Goal: Information Seeking & Learning: Understand process/instructions

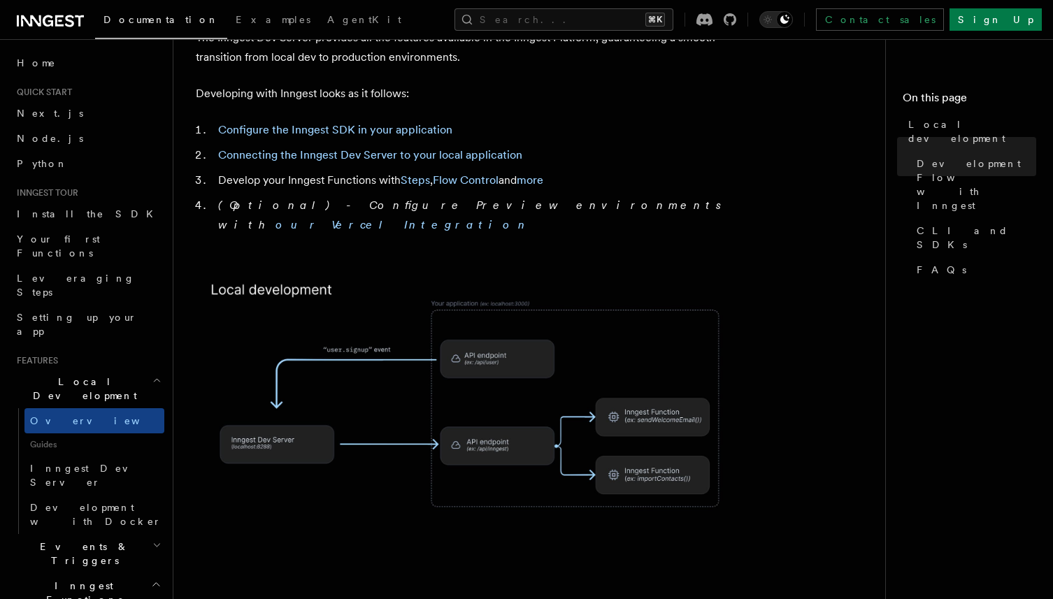
scroll to position [791, 0]
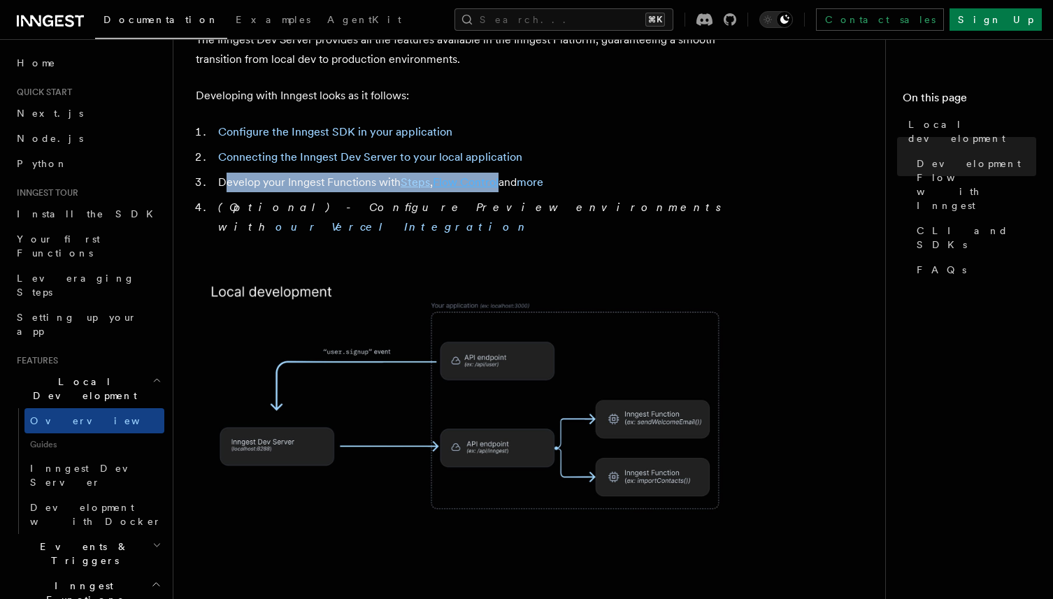
drag, startPoint x: 223, startPoint y: 157, endPoint x: 499, endPoint y: 152, distance: 276.3
click at [499, 173] on li "Develop your Inngest Functions with Steps , Flow Control and more" at bounding box center [484, 183] width 541 height 20
click at [352, 198] on li "(Optional) - Configure Preview environments with our Vercel Integration" at bounding box center [484, 217] width 541 height 39
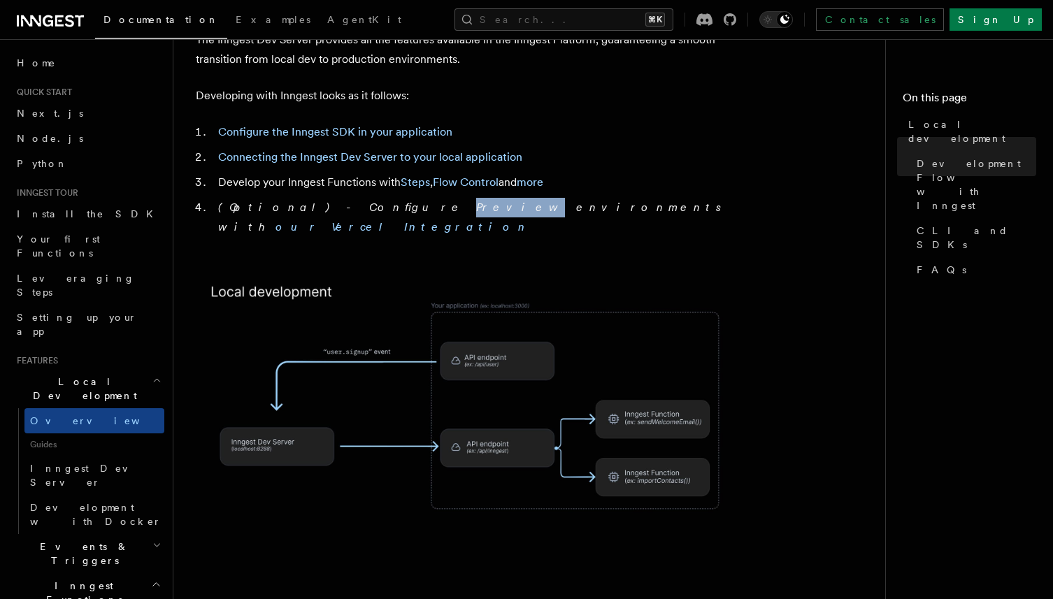
click at [352, 198] on li "(Optional) - Configure Preview environments with our Vercel Integration" at bounding box center [484, 217] width 541 height 39
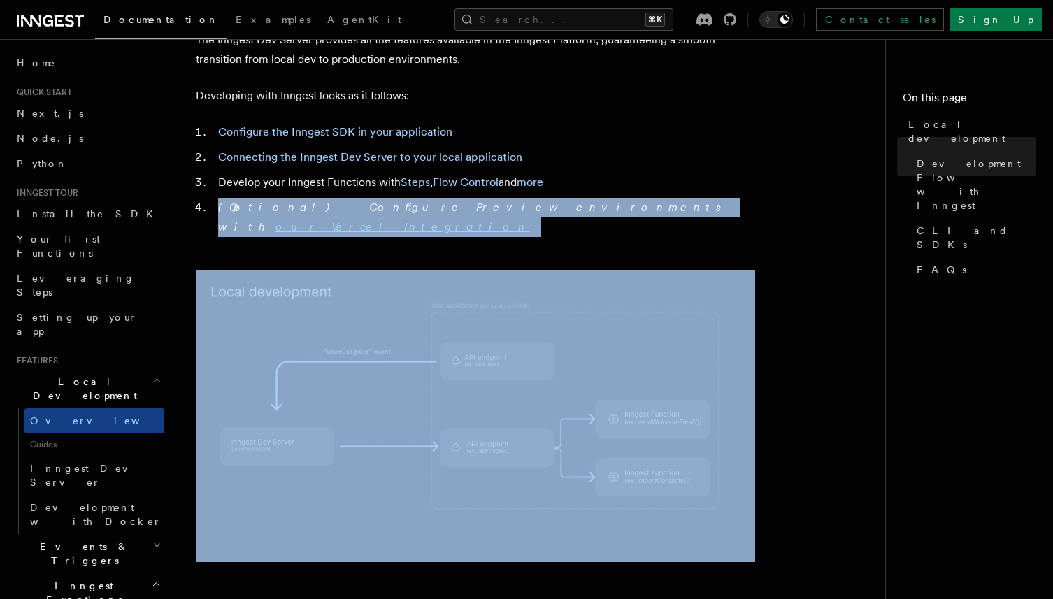
click at [352, 198] on li "(Optional) - Configure Preview environments with our Vercel Integration" at bounding box center [484, 217] width 541 height 39
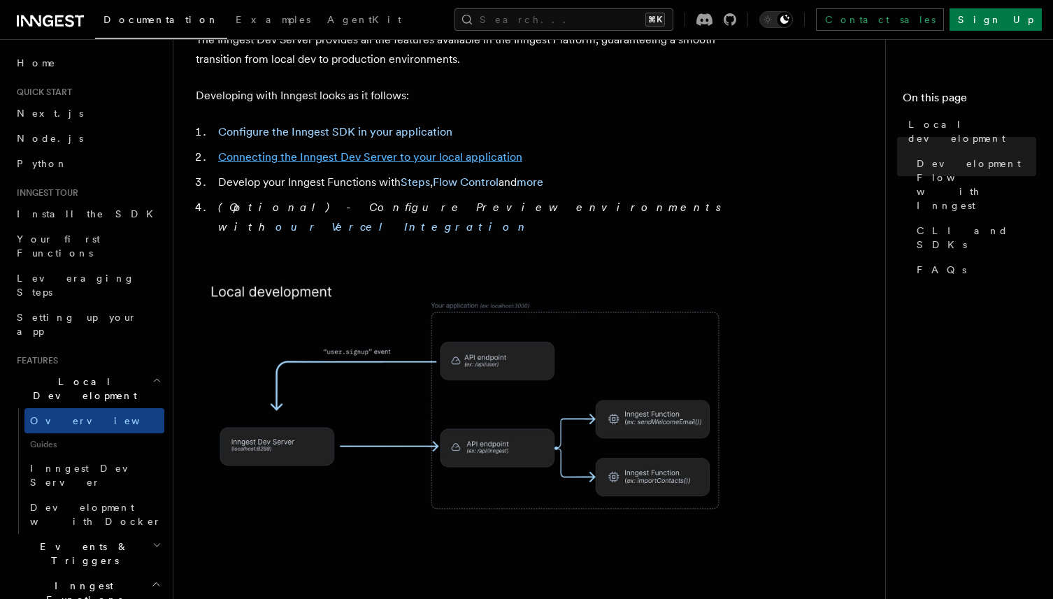
click at [347, 150] on link "Connecting the Inngest Dev Server to your local application" at bounding box center [370, 156] width 304 height 13
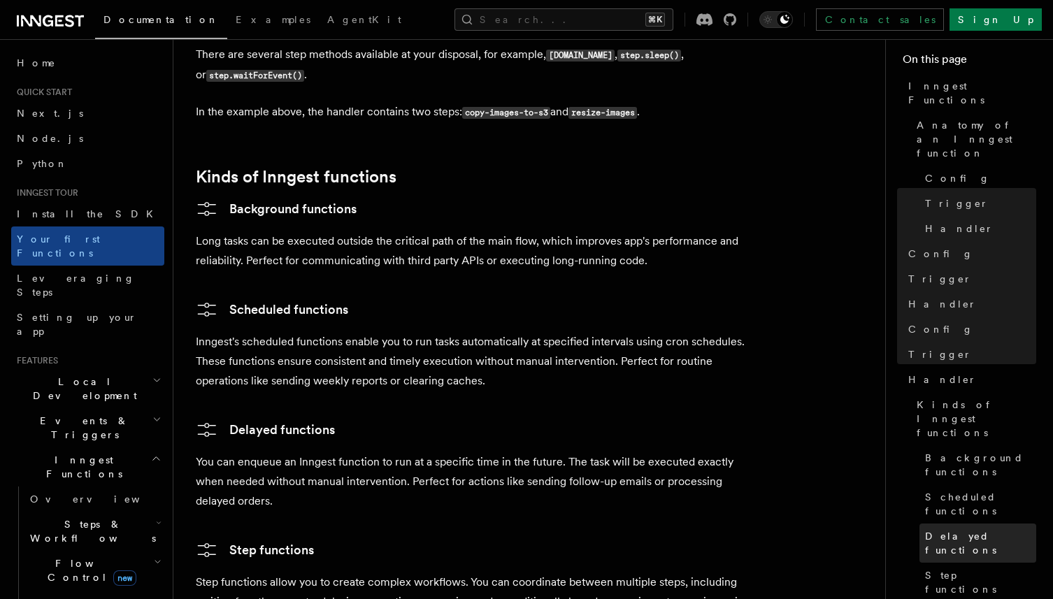
scroll to position [35, 0]
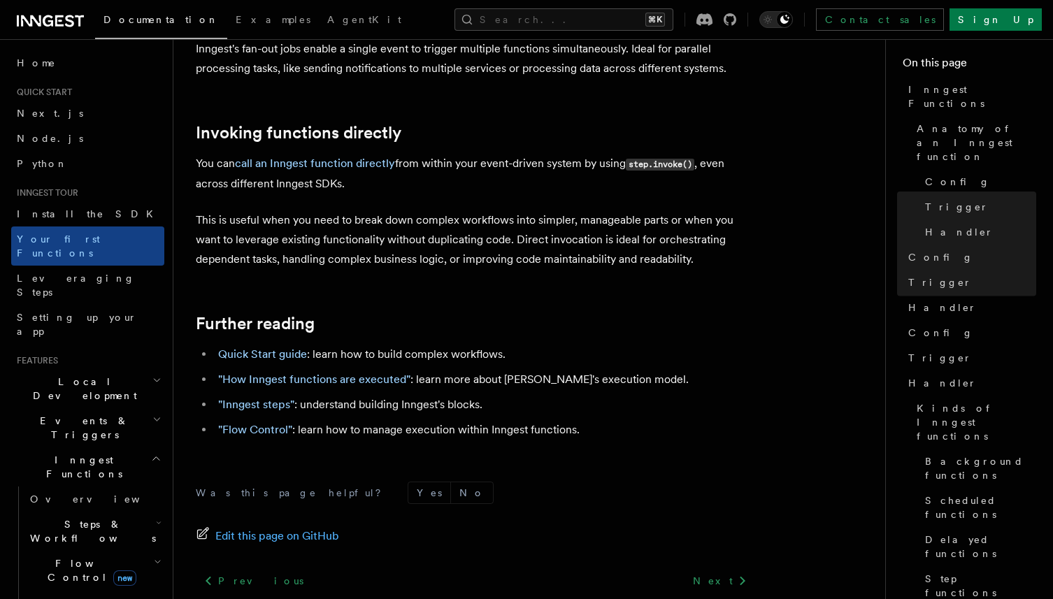
scroll to position [2773, 0]
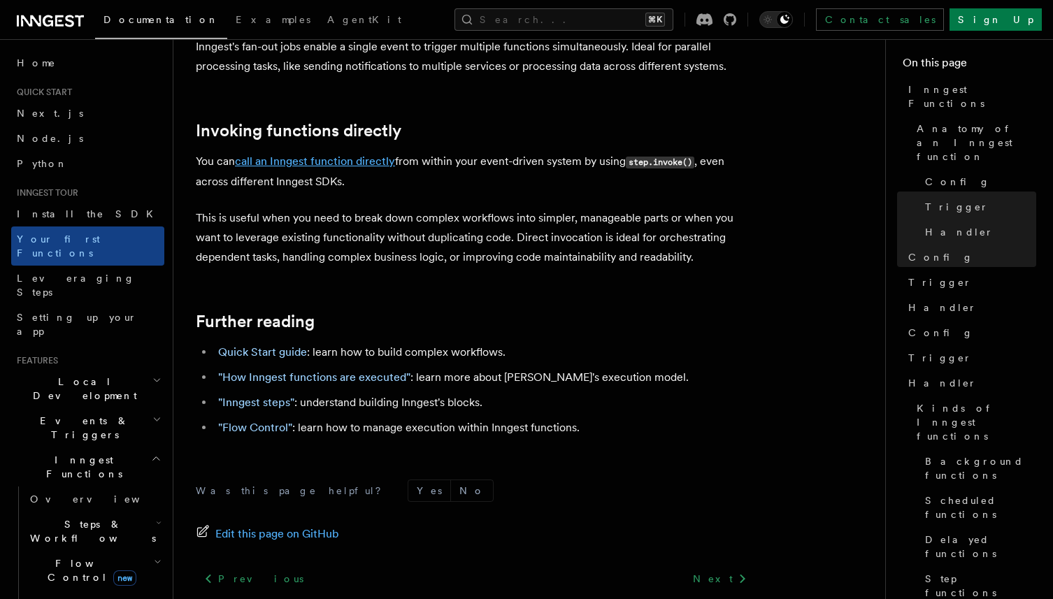
click at [366, 155] on link "call an Inngest function directly" at bounding box center [315, 161] width 160 height 13
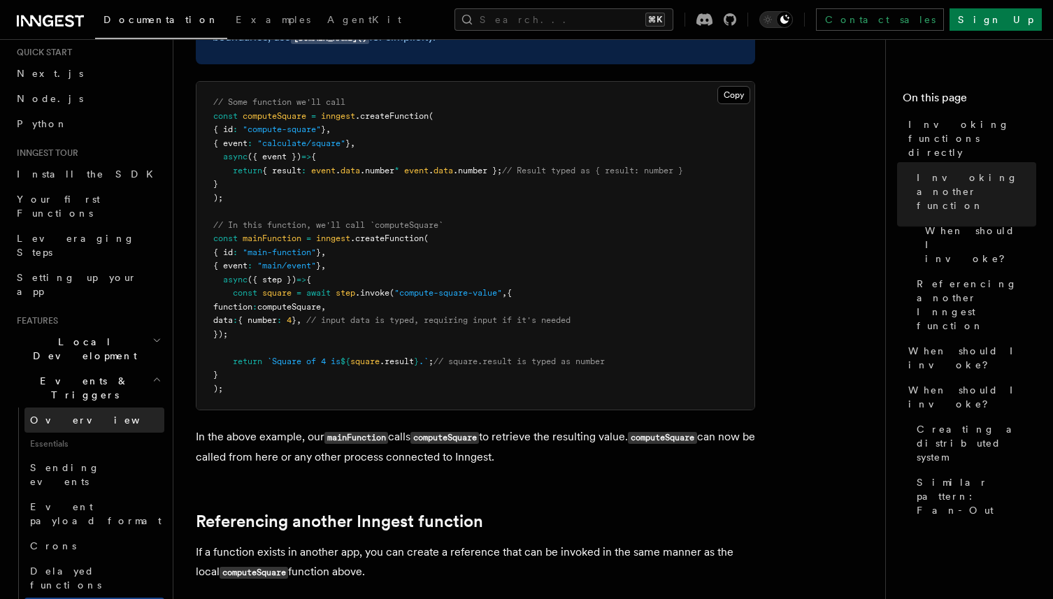
scroll to position [52, 0]
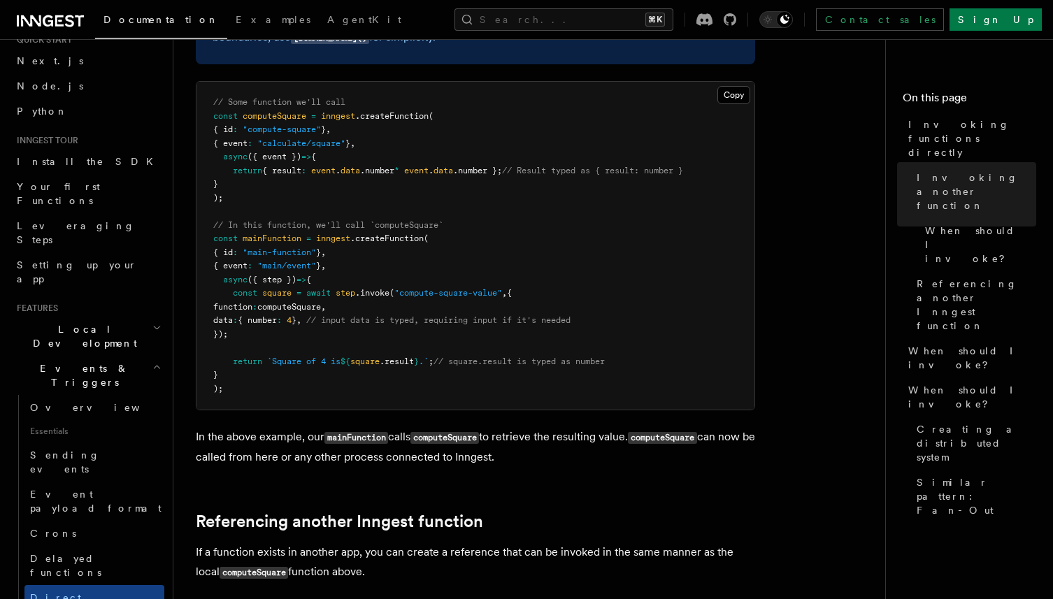
click at [92, 317] on h2 "Local Development" at bounding box center [87, 336] width 153 height 39
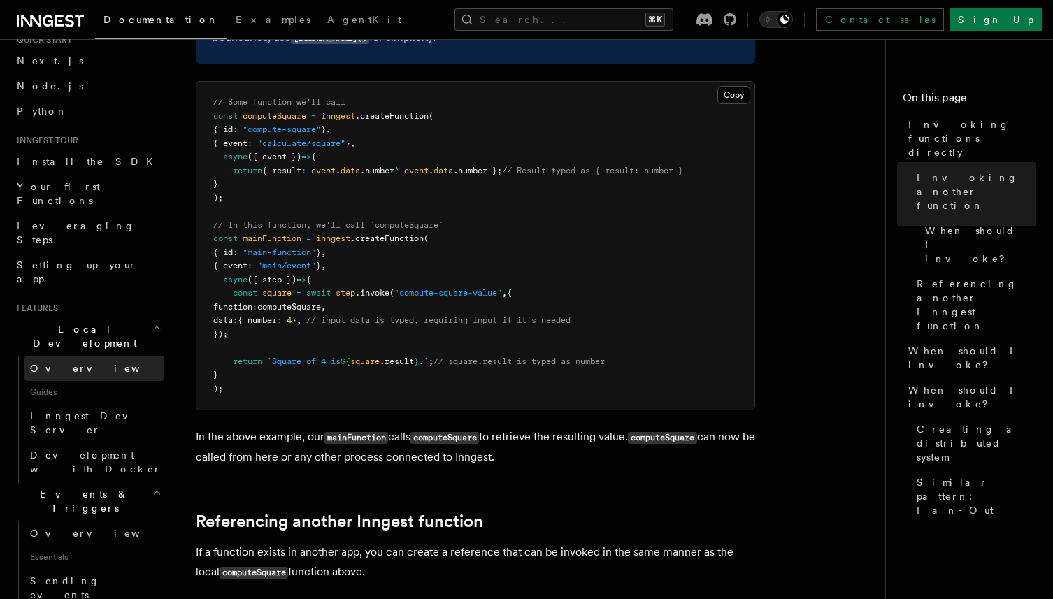
click at [99, 356] on link "Overview" at bounding box center [94, 368] width 140 height 25
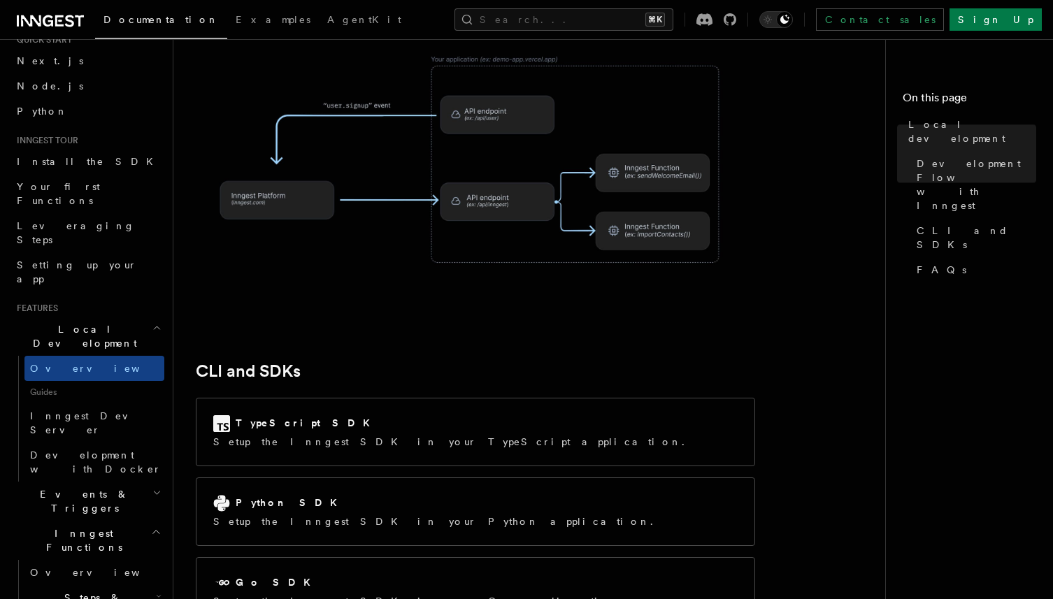
scroll to position [1576, 0]
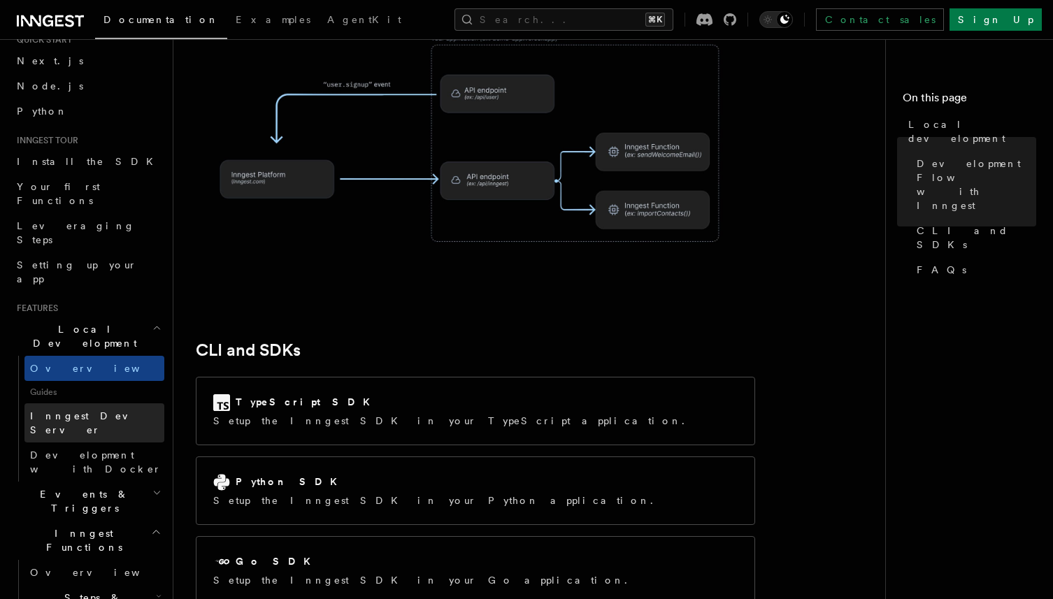
click at [90, 411] on span "Inngest Dev Server" at bounding box center [90, 423] width 120 height 25
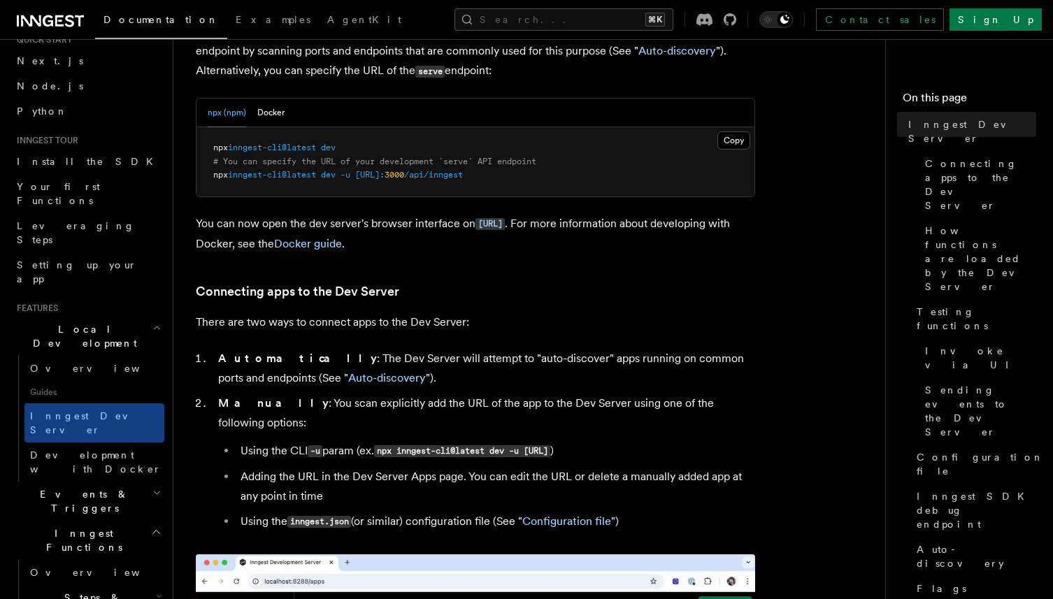
scroll to position [250, 0]
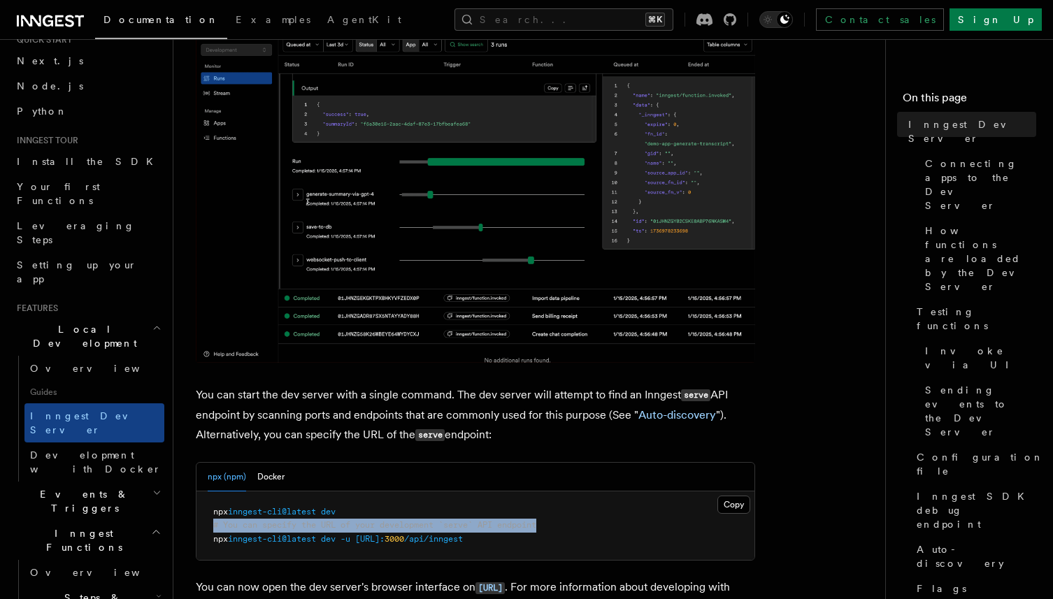
drag, startPoint x: 548, startPoint y: 525, endPoint x: 213, endPoint y: 521, distance: 335.7
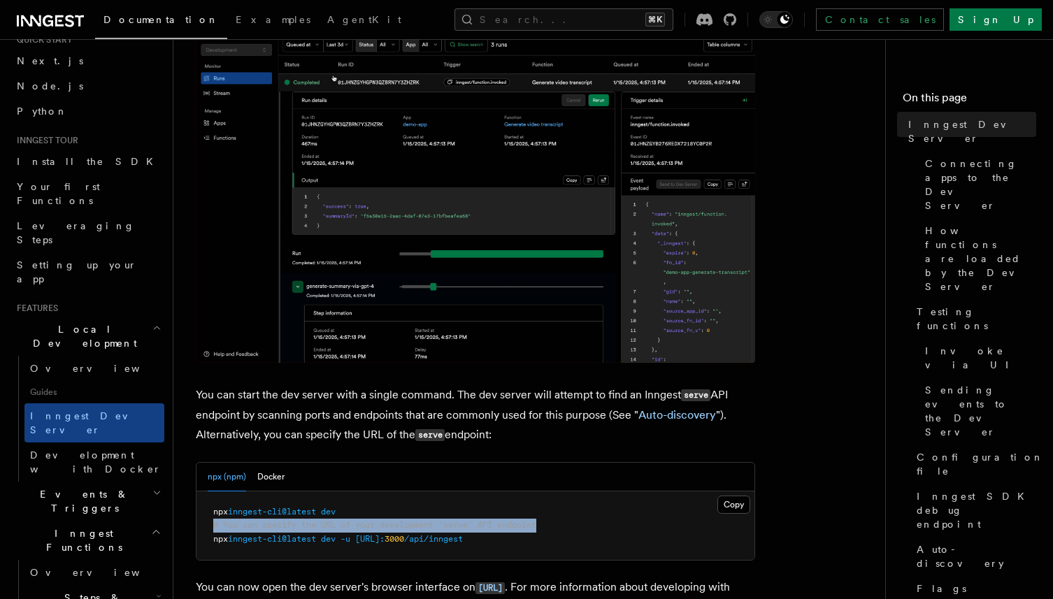
click at [213, 522] on pre "npx inngest-cli@latest dev # You can specify the URL of your development `serve…" at bounding box center [476, 526] width 558 height 69
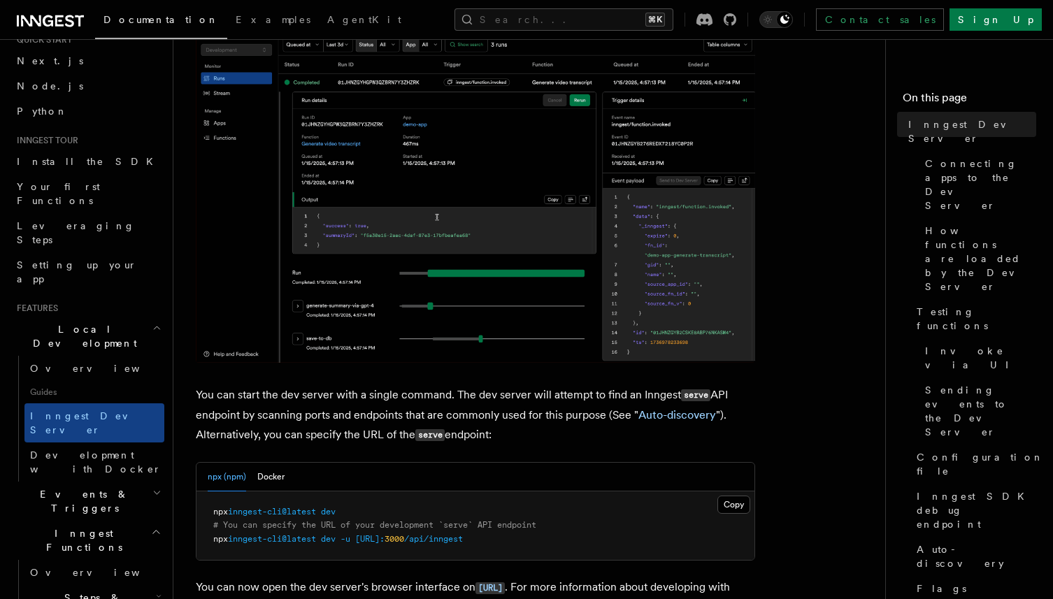
click at [385, 555] on pre "npx inngest-cli@latest dev # You can specify the URL of your development `serve…" at bounding box center [476, 526] width 558 height 69
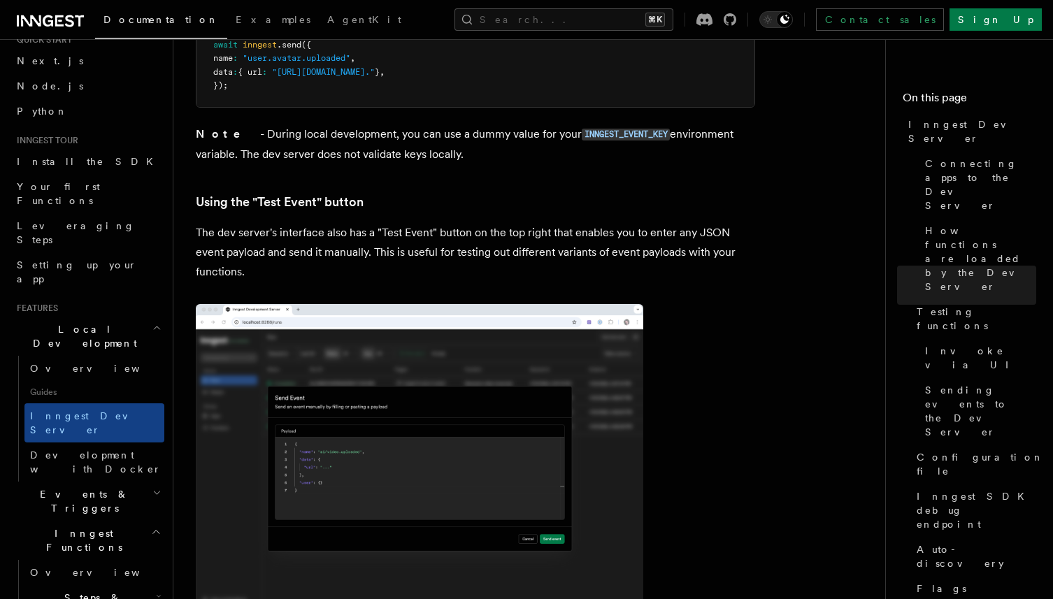
scroll to position [2632, 0]
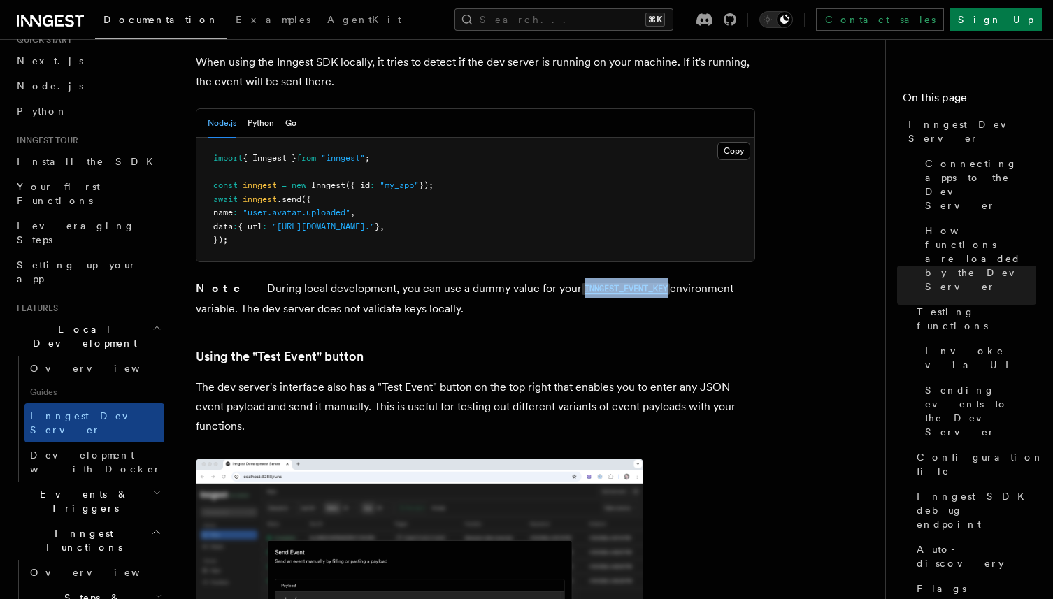
drag, startPoint x: 635, startPoint y: 248, endPoint x: 543, endPoint y: 249, distance: 91.6
click at [543, 279] on p "Note - During local development, you can use a dummy value for your INNGEST_EVE…" at bounding box center [475, 299] width 559 height 40
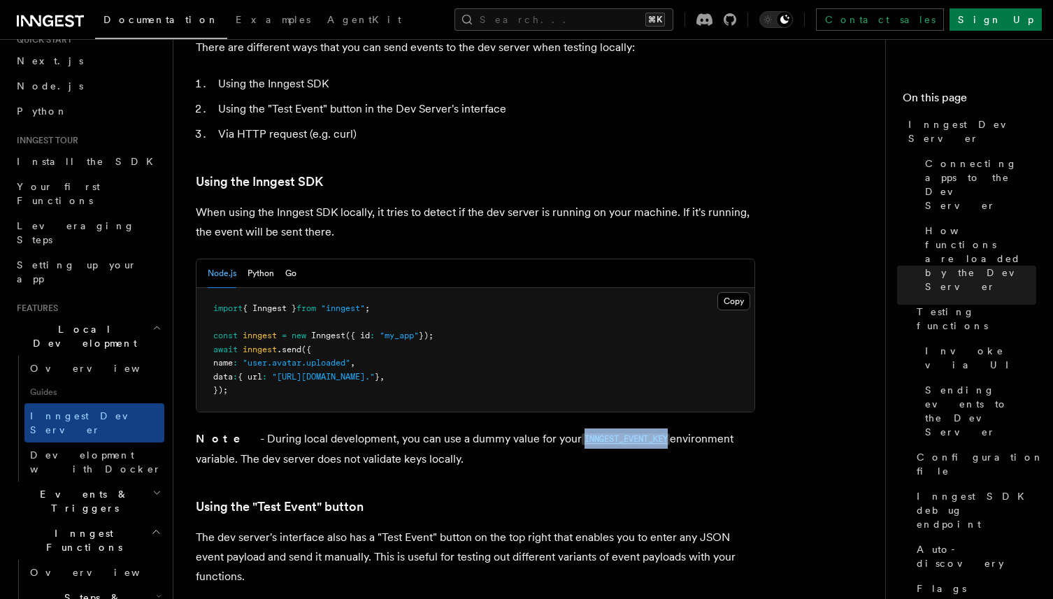
scroll to position [2482, 0]
click at [257, 259] on button "Python" at bounding box center [261, 273] width 27 height 29
click at [211, 259] on button "Node.js" at bounding box center [222, 273] width 29 height 29
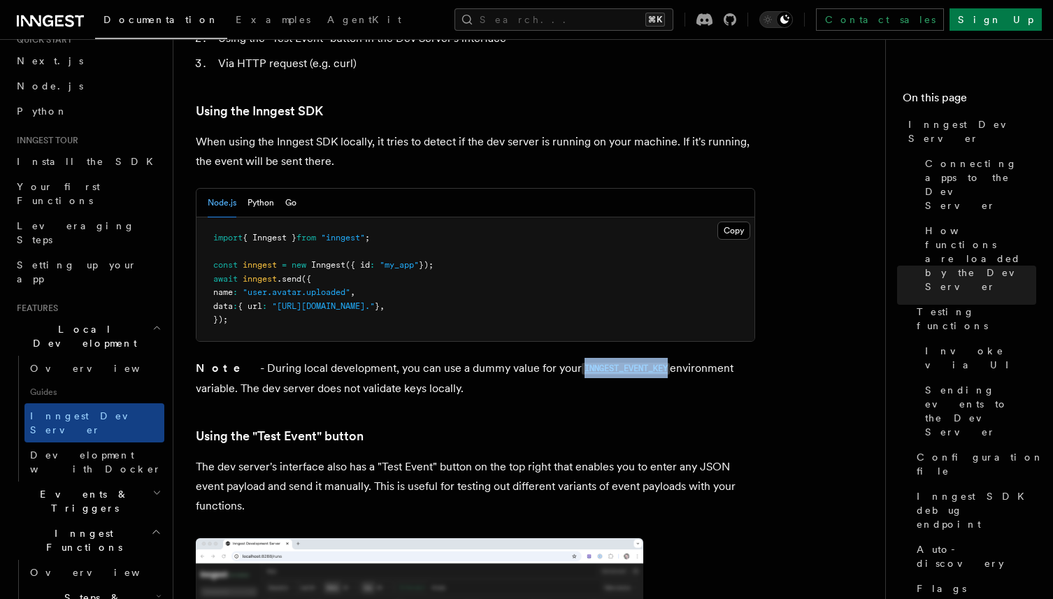
scroll to position [2455, 0]
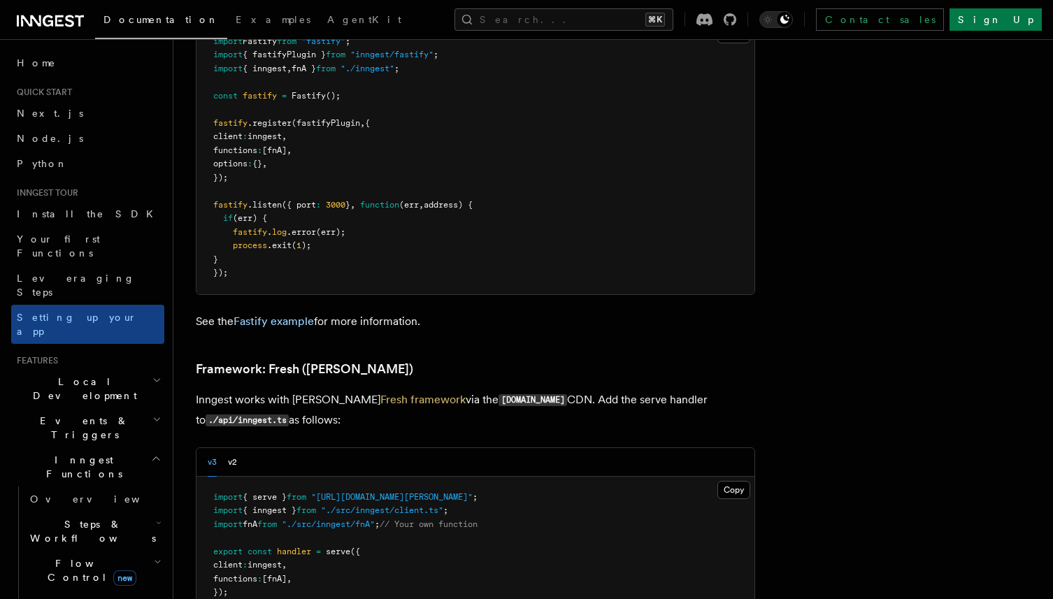
scroll to position [759, 0]
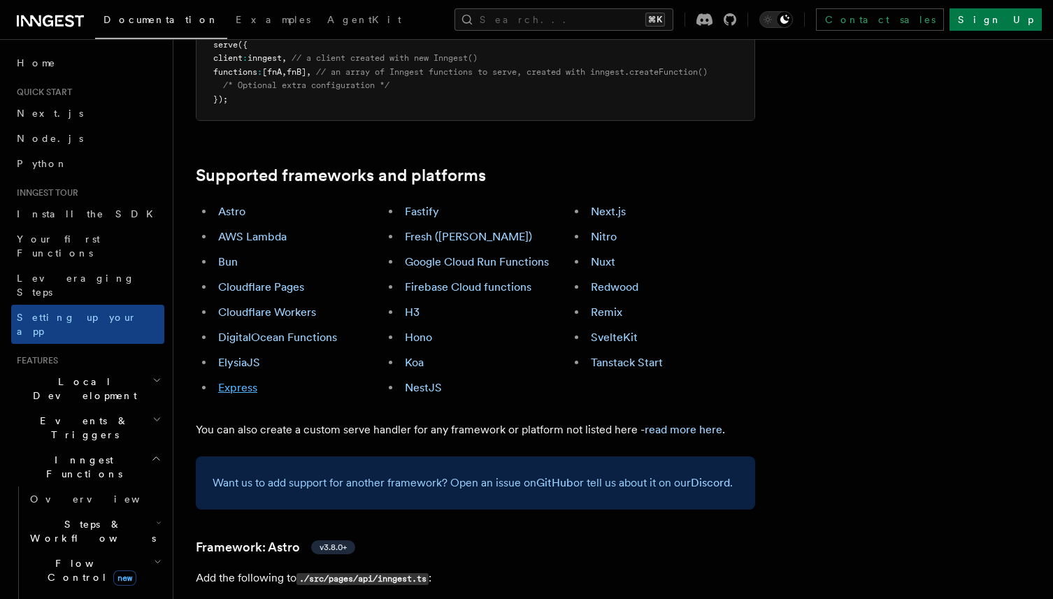
click at [249, 381] on link "Express" at bounding box center [237, 387] width 39 height 13
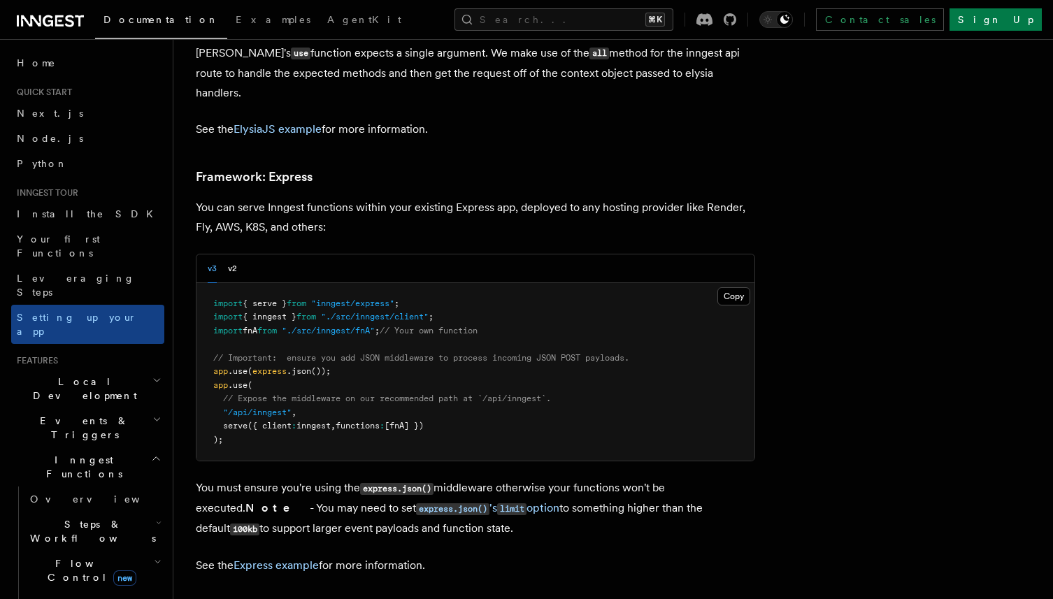
scroll to position [4099, 0]
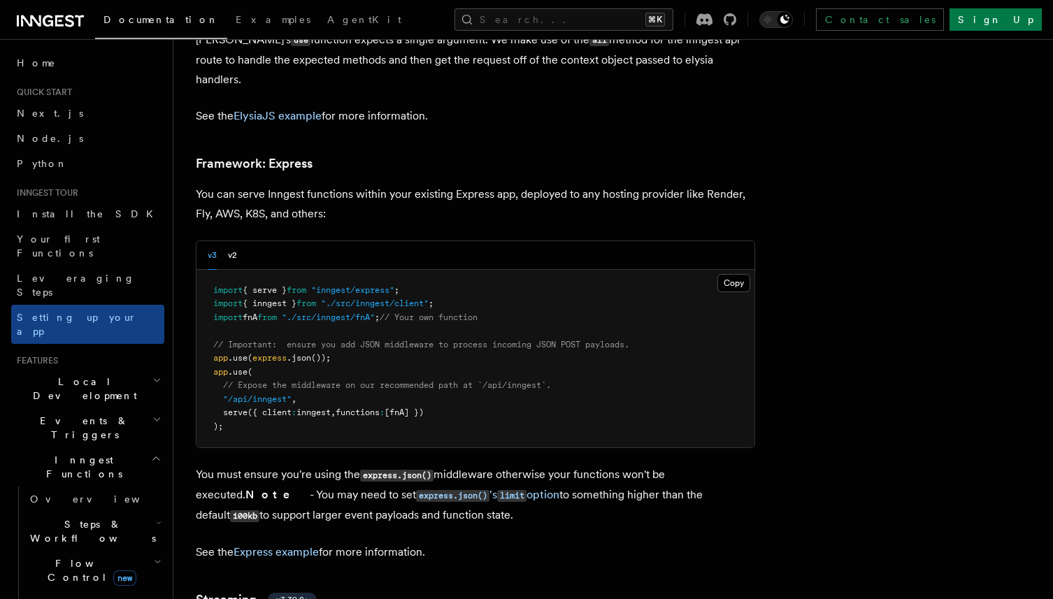
click at [451, 328] on pre "import { serve } from "inngest/express" ; import { inngest } from "./src/innges…" at bounding box center [476, 359] width 558 height 178
drag, startPoint x: 458, startPoint y: 335, endPoint x: 225, endPoint y: 309, distance: 234.3
click at [225, 309] on pre "import { serve } from "inngest/express" ; import { inngest } from "./src/innges…" at bounding box center [476, 359] width 558 height 178
click at [331, 318] on pre "import { serve } from "inngest/express" ; import { inngest } from "./src/innges…" at bounding box center [476, 359] width 558 height 178
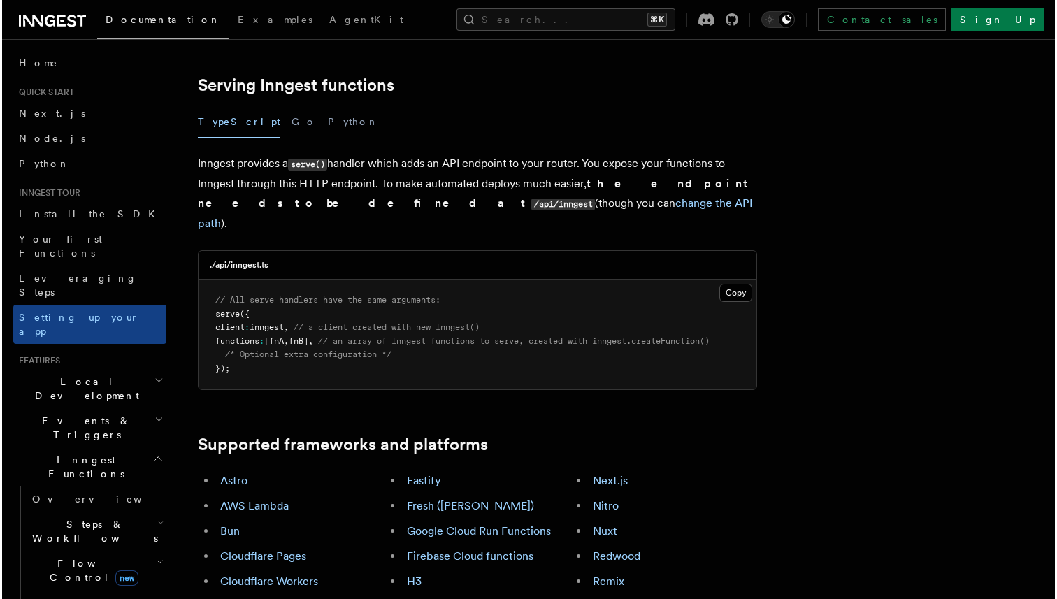
scroll to position [0, 0]
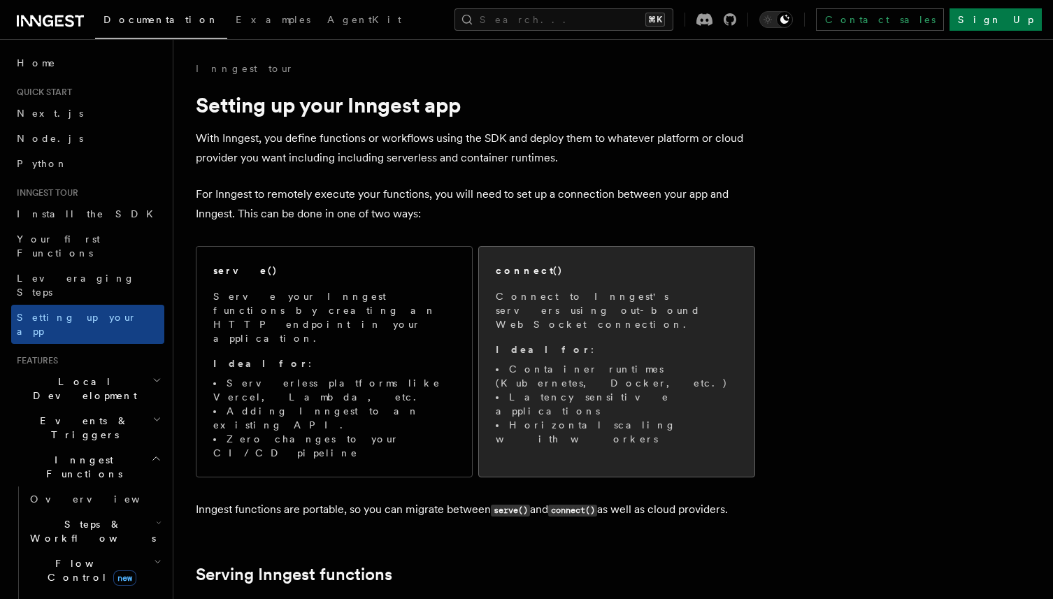
click at [523, 418] on li "Horizontal scaling with workers" at bounding box center [617, 432] width 242 height 28
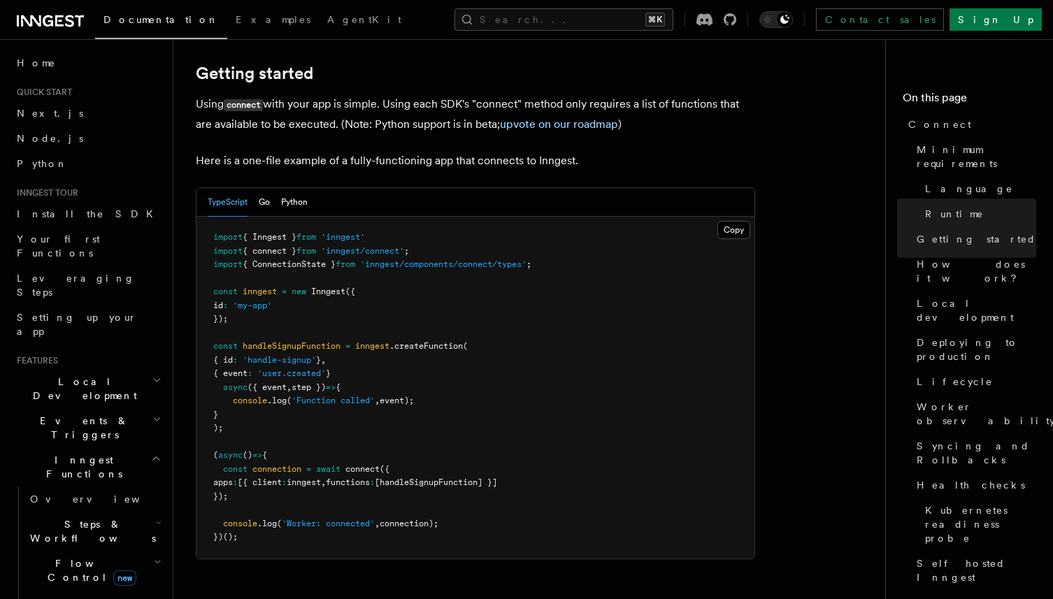
scroll to position [931, 0]
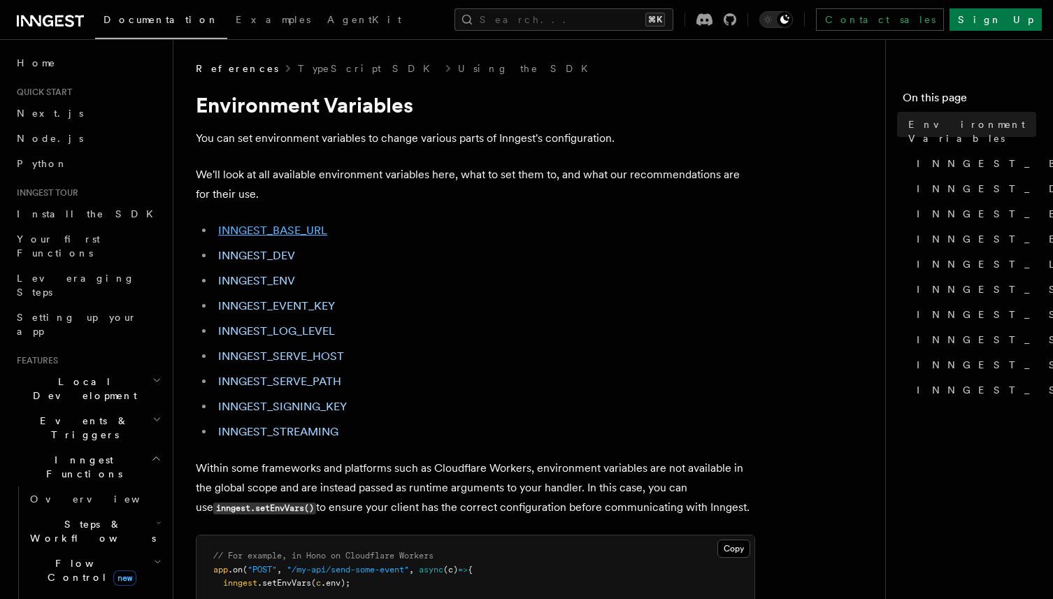
click at [298, 228] on link "INNGEST_BASE_URL" at bounding box center [272, 230] width 109 height 13
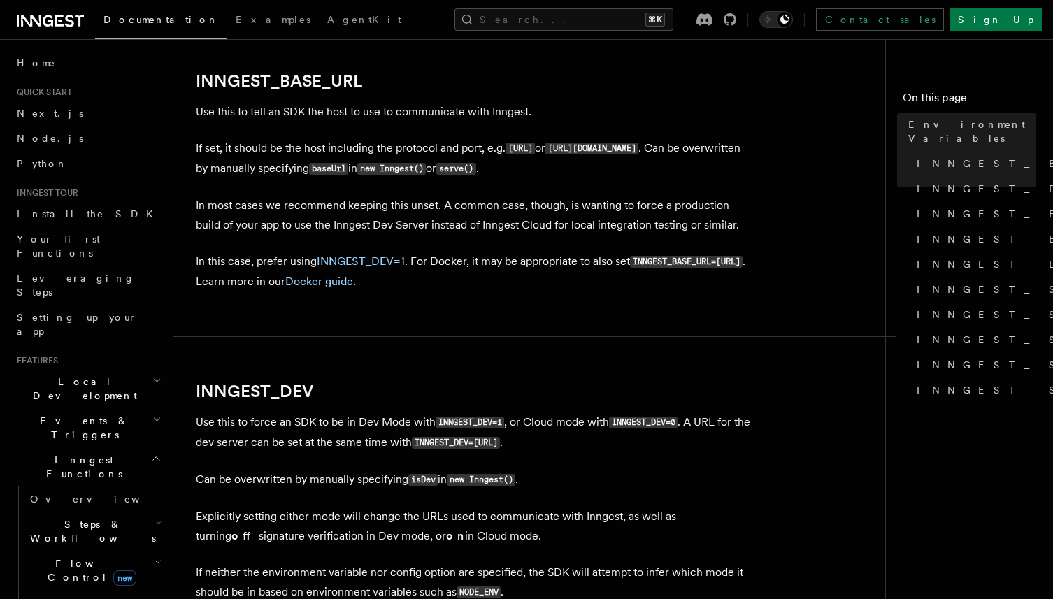
scroll to position [738, 0]
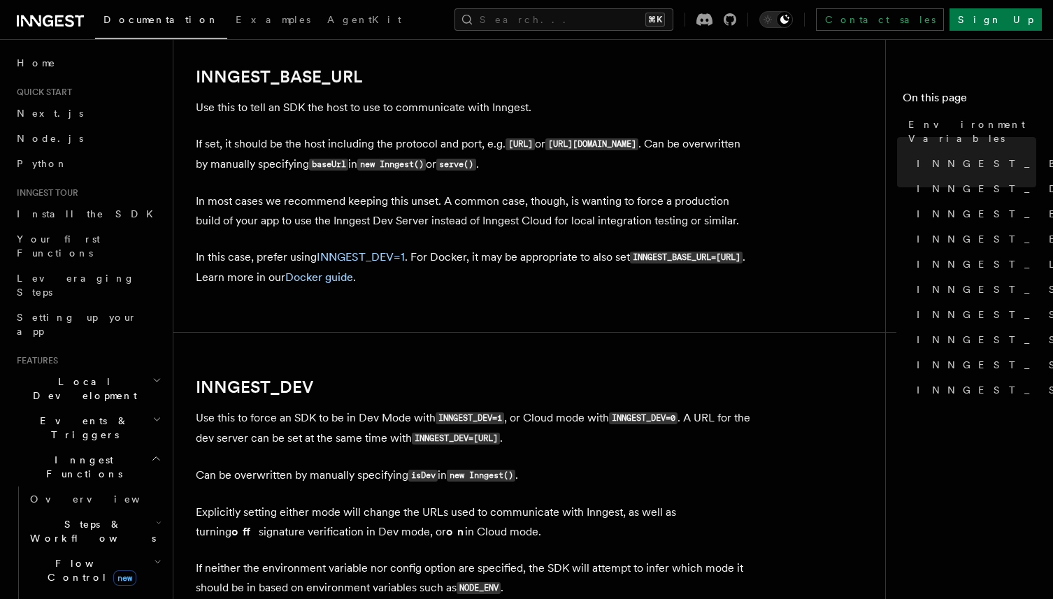
click at [500, 442] on code "INNGEST_DEV=http://localhost:8288" at bounding box center [456, 439] width 88 height 12
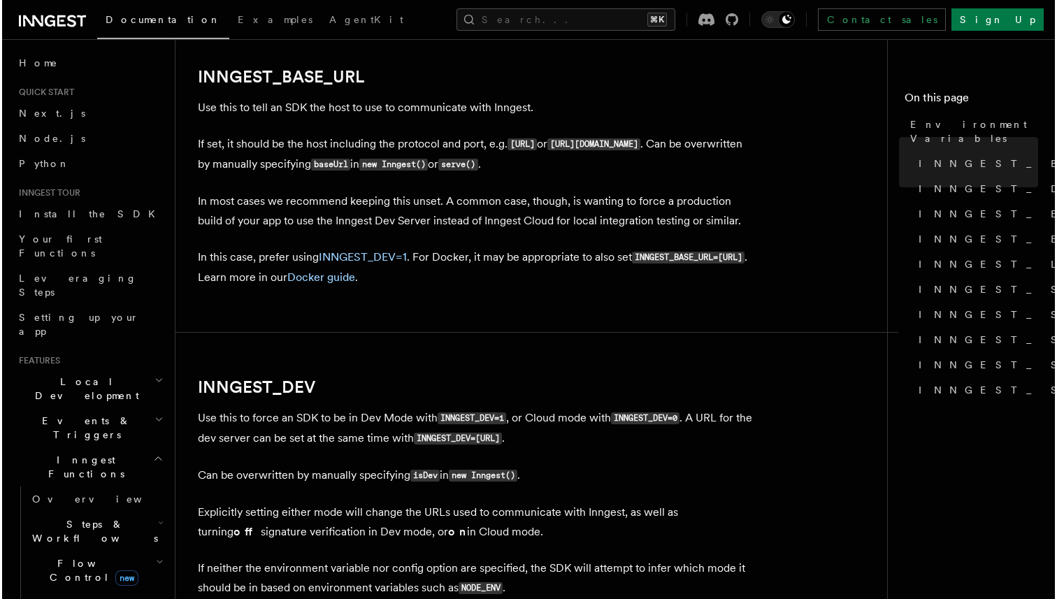
scroll to position [720, 0]
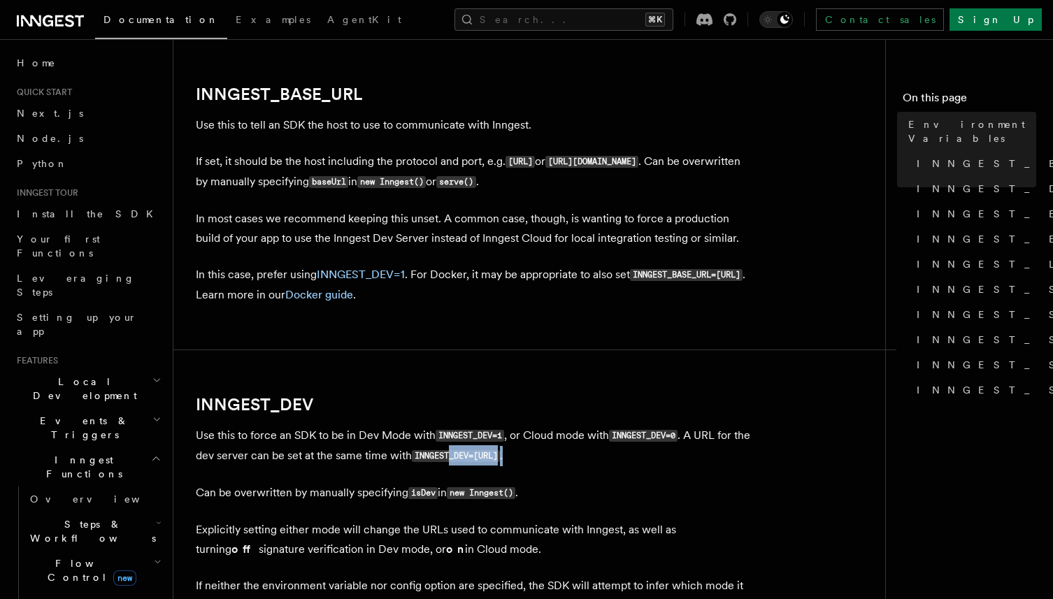
drag, startPoint x: 605, startPoint y: 459, endPoint x: 471, endPoint y: 459, distance: 134.3
click at [471, 459] on p "Use this to force an SDK to be in Dev Mode with INNGEST_DEV=1 , or Cloud mode w…" at bounding box center [475, 446] width 559 height 41
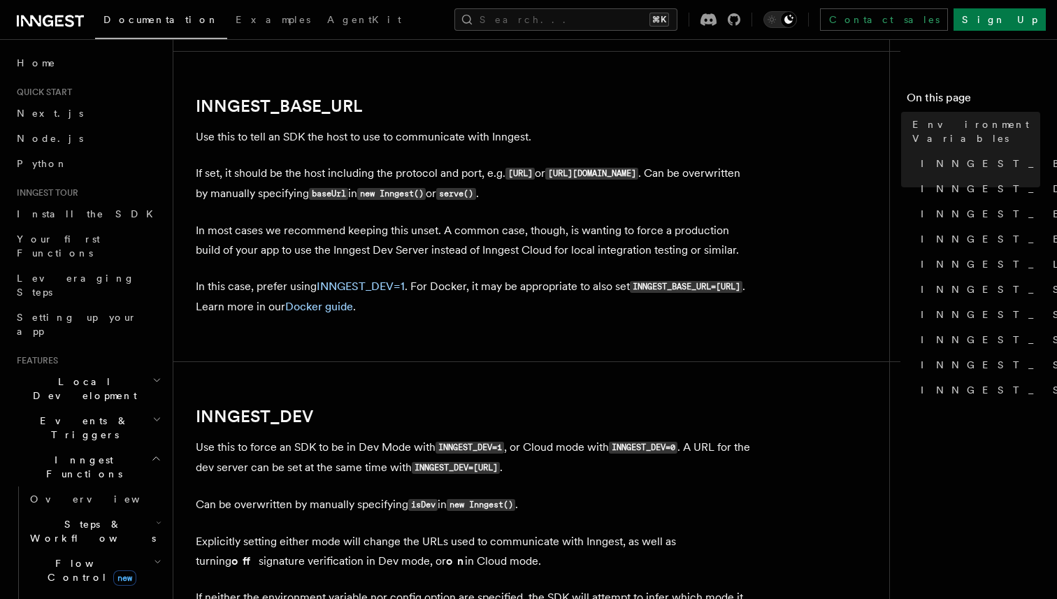
scroll to position [836, 0]
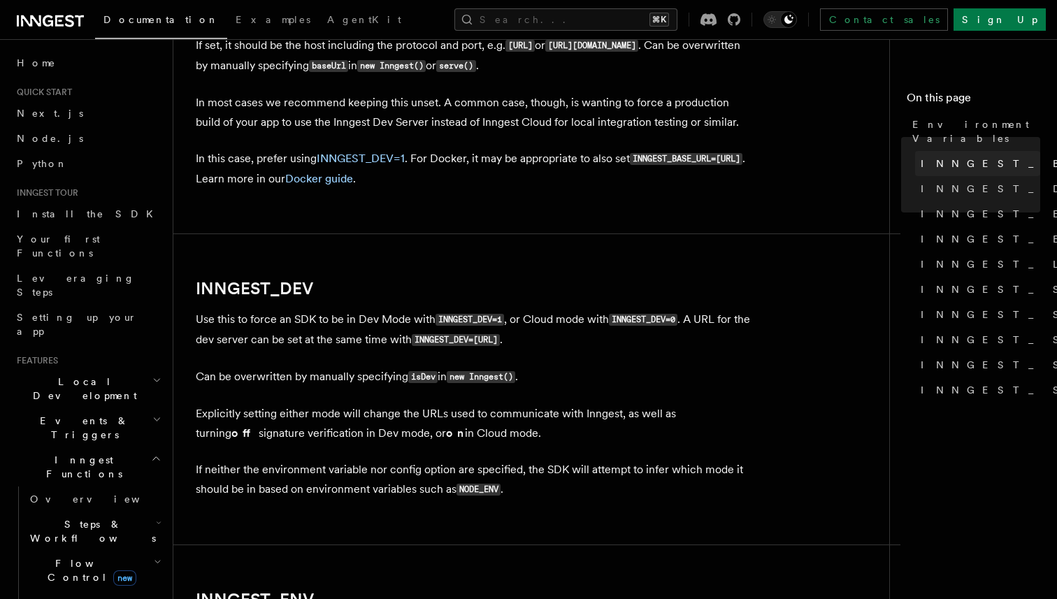
click at [1032, 151] on link "INNGEST_BASE_URL" at bounding box center [977, 163] width 125 height 25
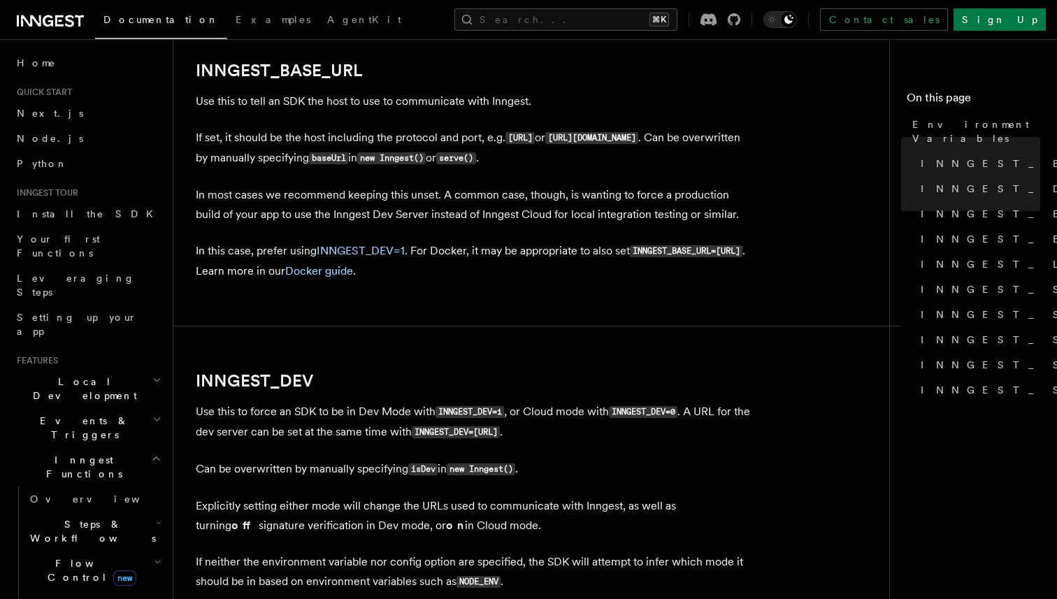
scroll to position [738, 0]
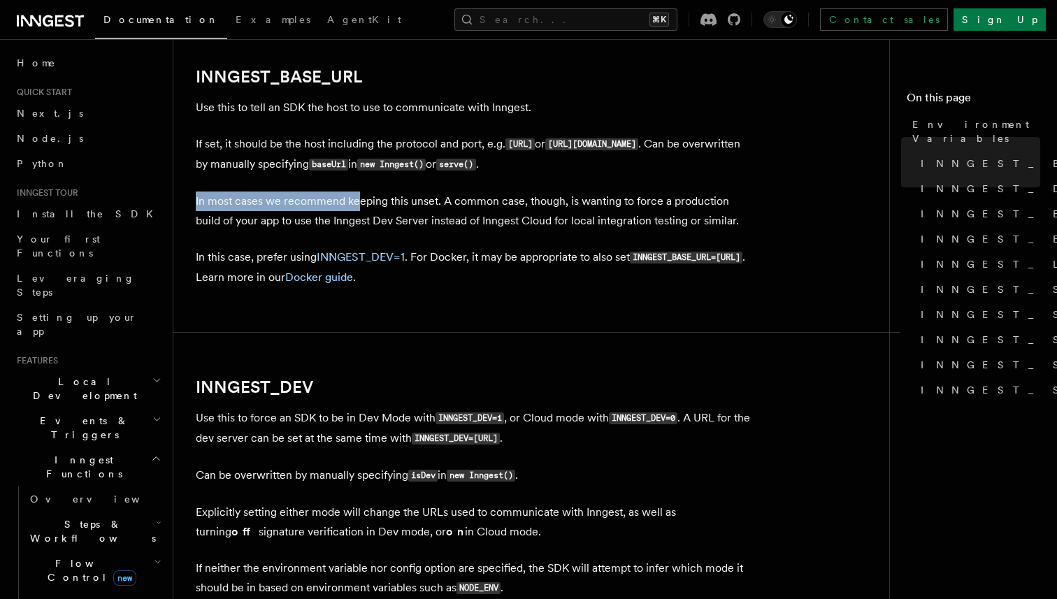
drag, startPoint x: 616, startPoint y: 155, endPoint x: 359, endPoint y: 208, distance: 262.8
click at [359, 208] on p "In most cases we recommend keeping this unset. A common case, though, is wantin…" at bounding box center [475, 211] width 559 height 39
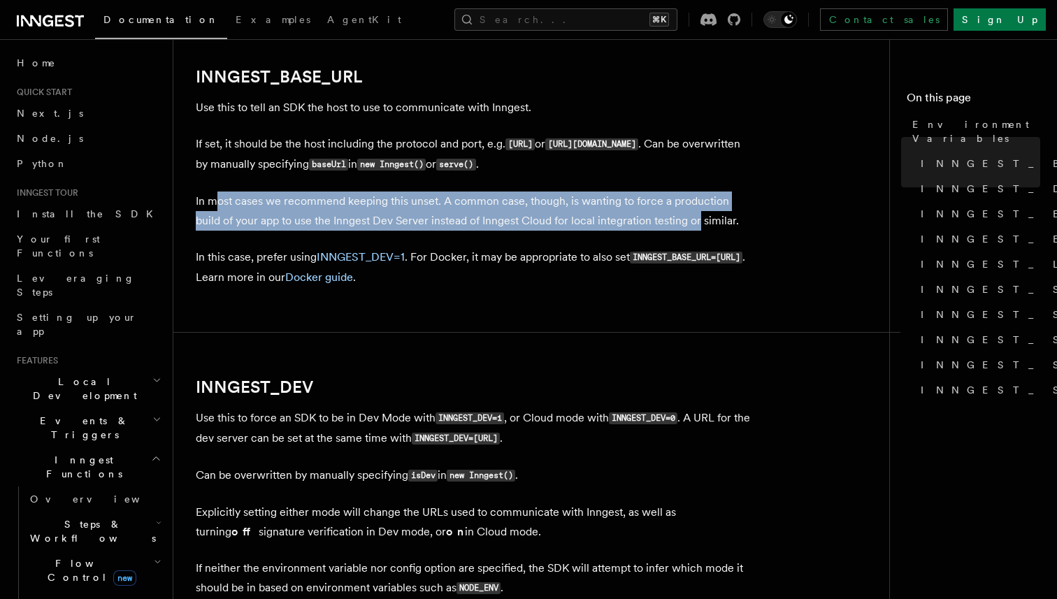
drag, startPoint x: 216, startPoint y: 199, endPoint x: 673, endPoint y: 222, distance: 457.2
click at [673, 222] on p "In most cases we recommend keeping this unset. A common case, though, is wantin…" at bounding box center [475, 211] width 559 height 39
drag, startPoint x: 719, startPoint y: 219, endPoint x: 262, endPoint y: 210, distance: 457.5
click at [262, 210] on p "In most cases we recommend keeping this unset. A common case, though, is wantin…" at bounding box center [475, 211] width 559 height 39
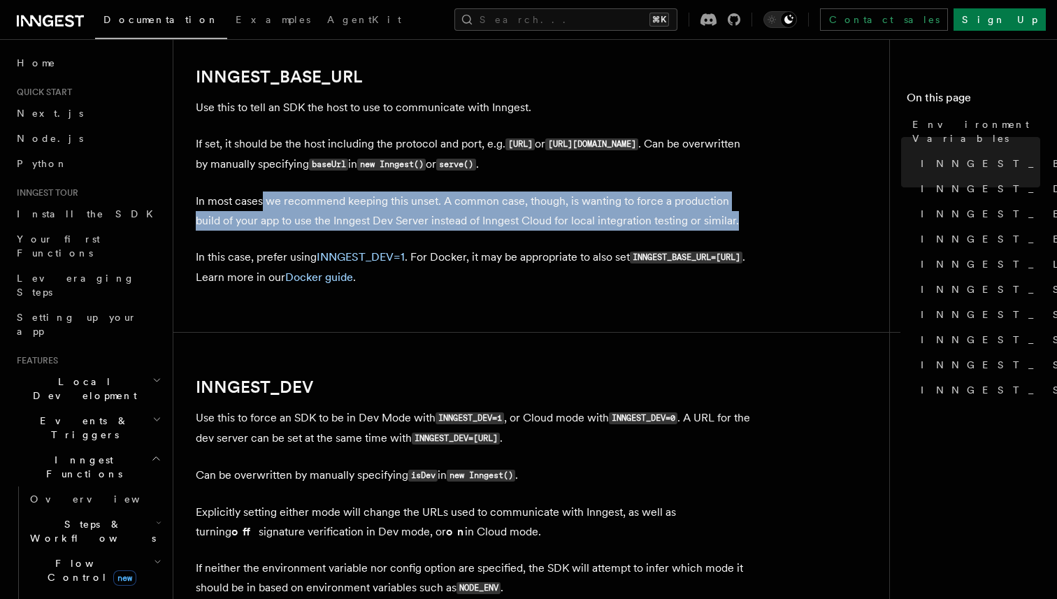
click at [262, 210] on p "In most cases we recommend keeping this unset. A common case, though, is wantin…" at bounding box center [475, 211] width 559 height 39
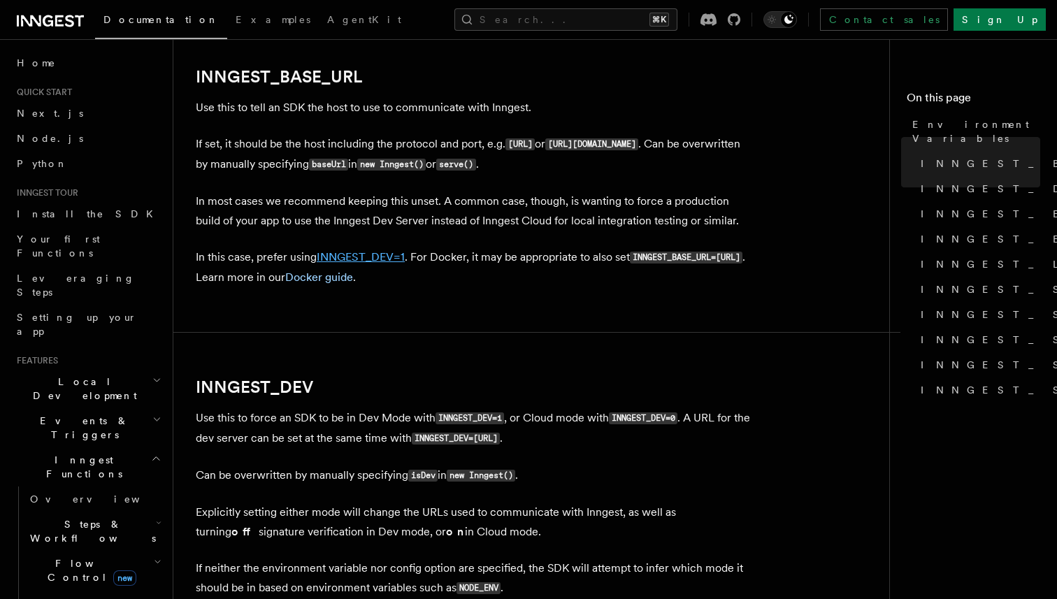
click at [357, 257] on link "INNGEST_DEV=1" at bounding box center [361, 256] width 88 height 13
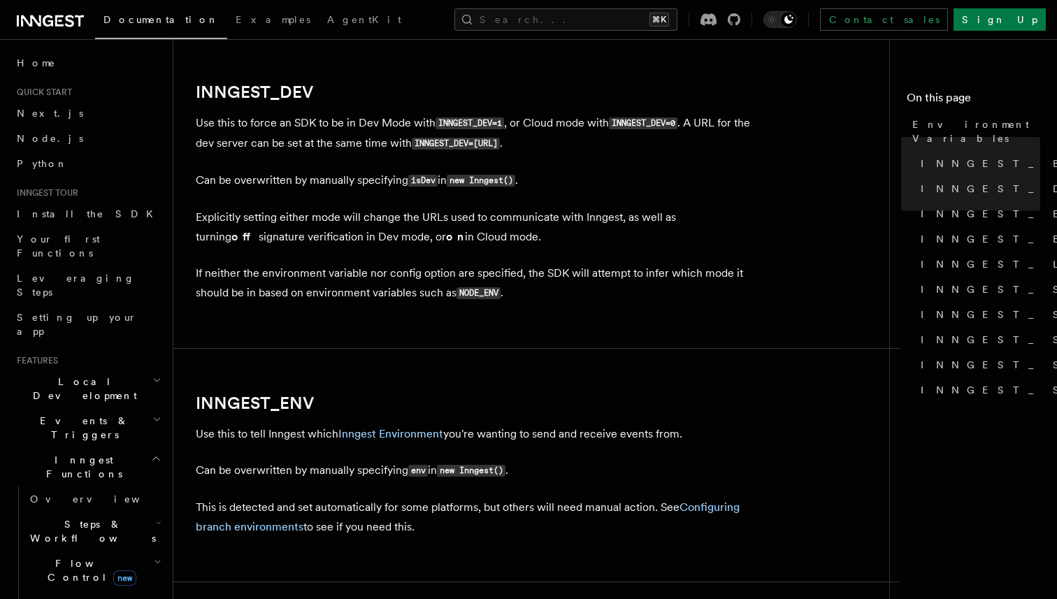
scroll to position [1049, 0]
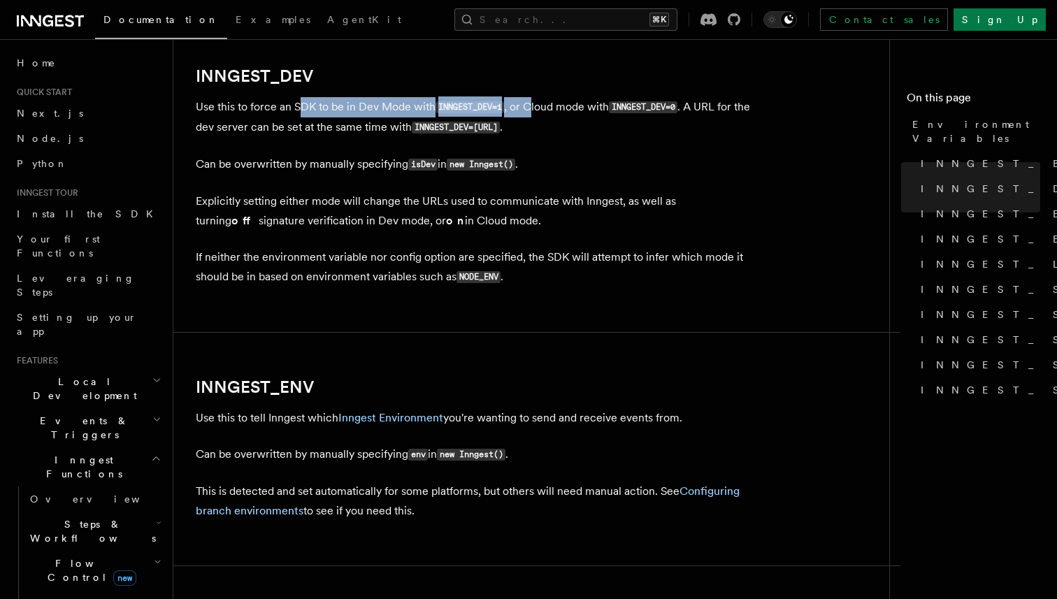
drag, startPoint x: 533, startPoint y: 114, endPoint x: 299, endPoint y: 111, distance: 234.3
click at [299, 111] on p "Use this to force an SDK to be in Dev Mode with INNGEST_DEV=1 , or Cloud mode w…" at bounding box center [475, 117] width 559 height 41
drag, startPoint x: 214, startPoint y: 108, endPoint x: 695, endPoint y: 102, distance: 481.2
click at [695, 102] on p "Use this to force an SDK to be in Dev Mode with INNGEST_DEV=1 , or Cloud mode w…" at bounding box center [475, 117] width 559 height 41
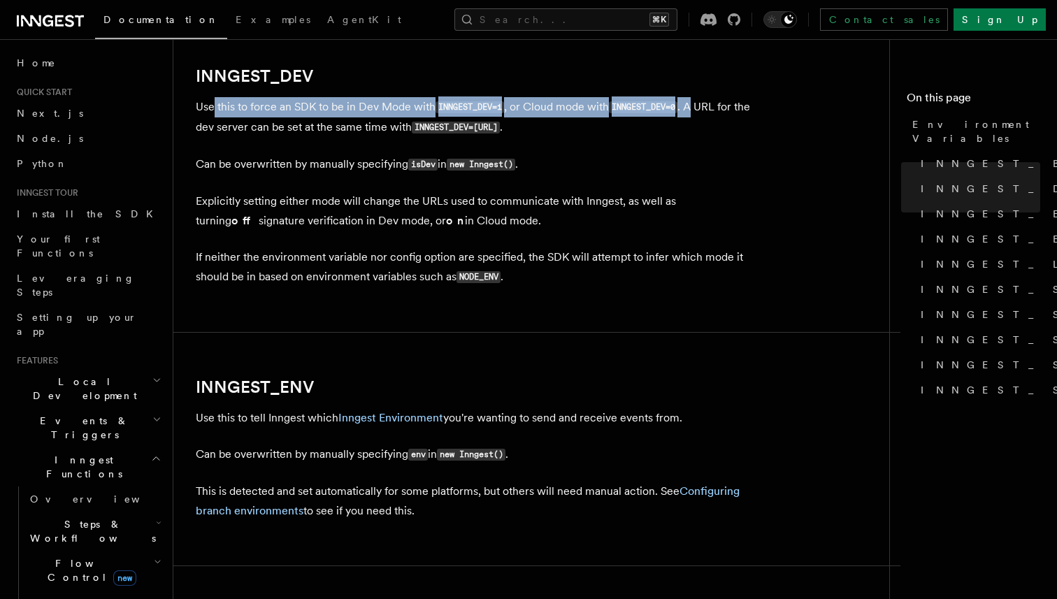
click at [695, 102] on p "Use this to force an SDK to be in Dev Mode with INNGEST_DEV=1 , or Cloud mode w…" at bounding box center [475, 117] width 559 height 41
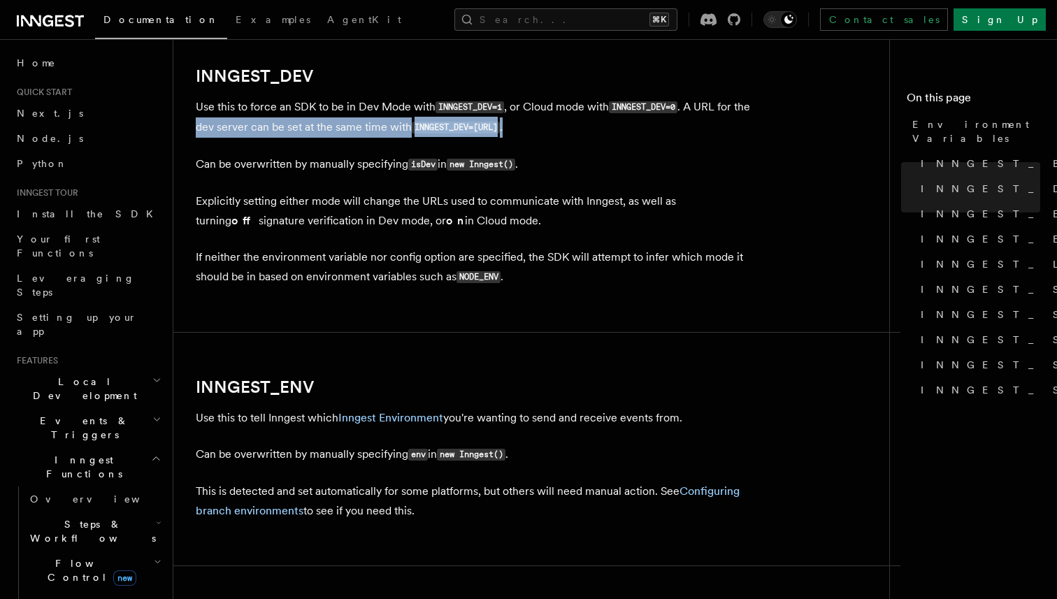
drag, startPoint x: 639, startPoint y: 129, endPoint x: 216, endPoint y: 124, distance: 422.4
click at [216, 124] on p "Use this to force an SDK to be in Dev Mode with INNGEST_DEV=1 , or Cloud mode w…" at bounding box center [475, 117] width 559 height 41
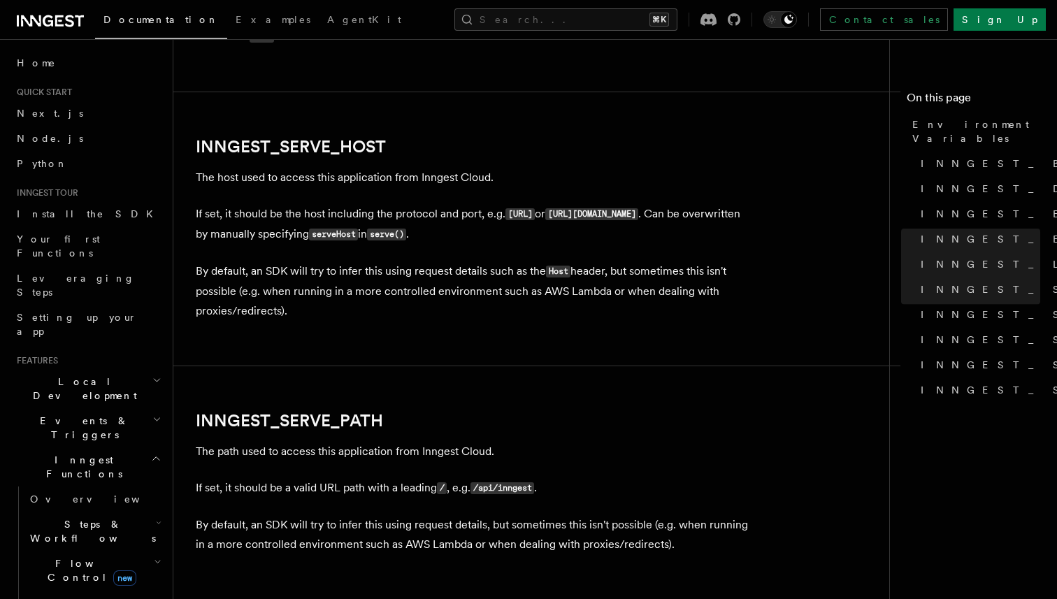
scroll to position [1910, 0]
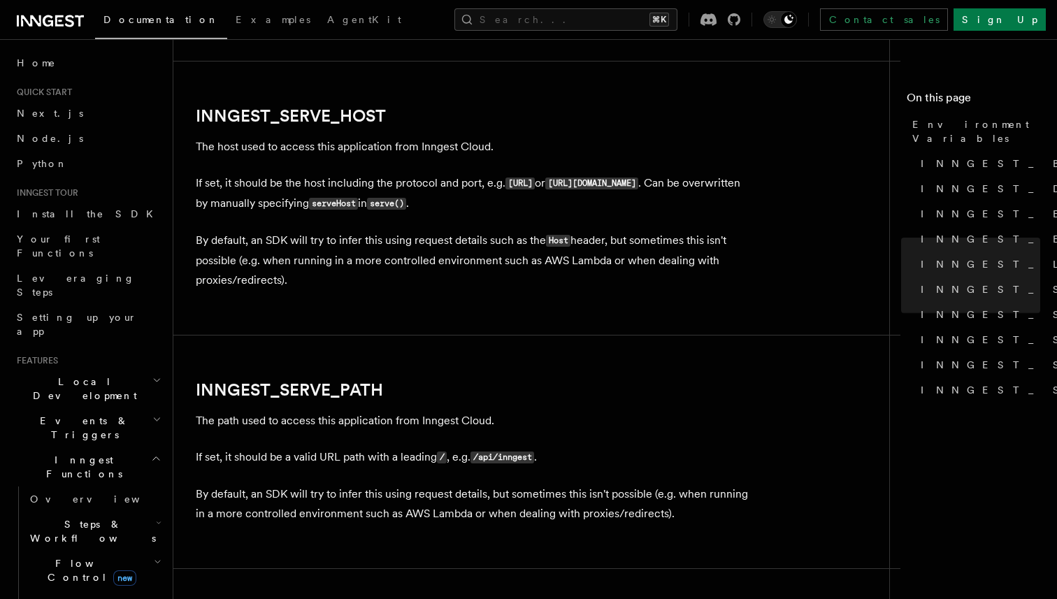
drag, startPoint x: 378, startPoint y: 142, endPoint x: 400, endPoint y: 283, distance: 142.3
click at [400, 283] on p "By default, an SDK will try to infer this using request details such as the Hos…" at bounding box center [475, 260] width 559 height 59
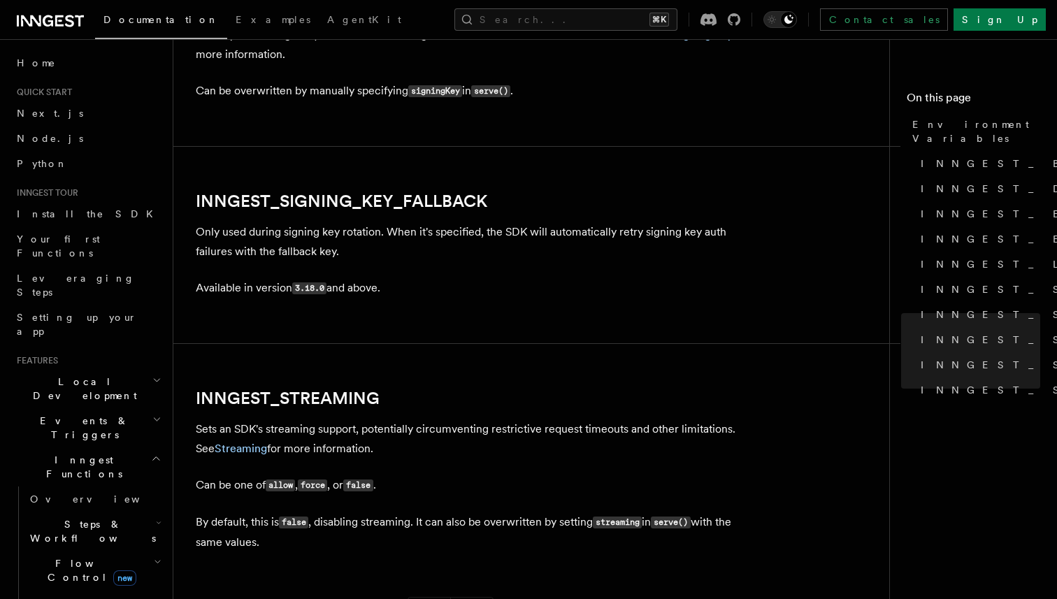
scroll to position [2767, 0]
